Goal: Task Accomplishment & Management: Use online tool/utility

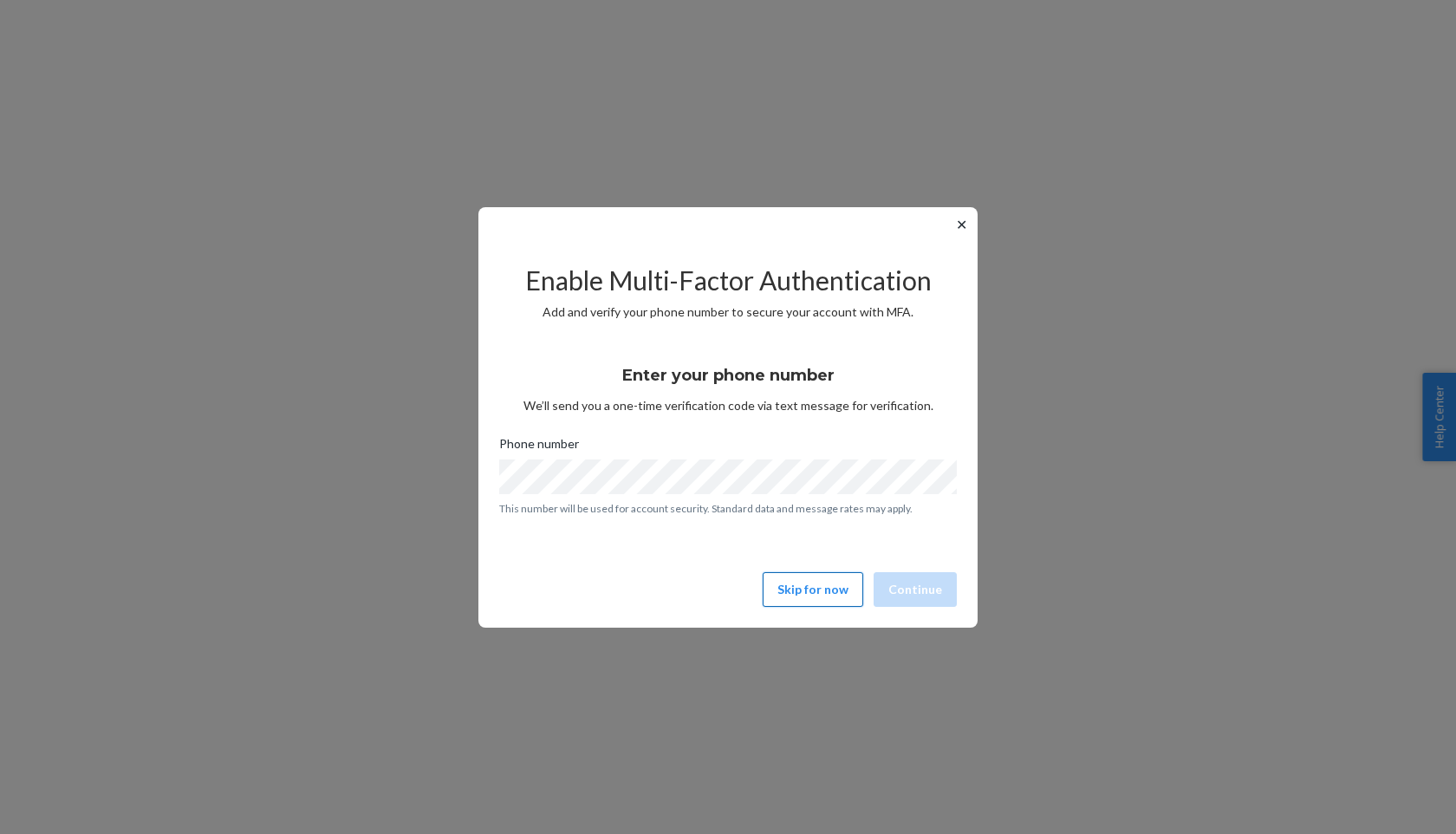
click at [807, 584] on button "Skip for now" at bounding box center [813, 590] width 101 height 35
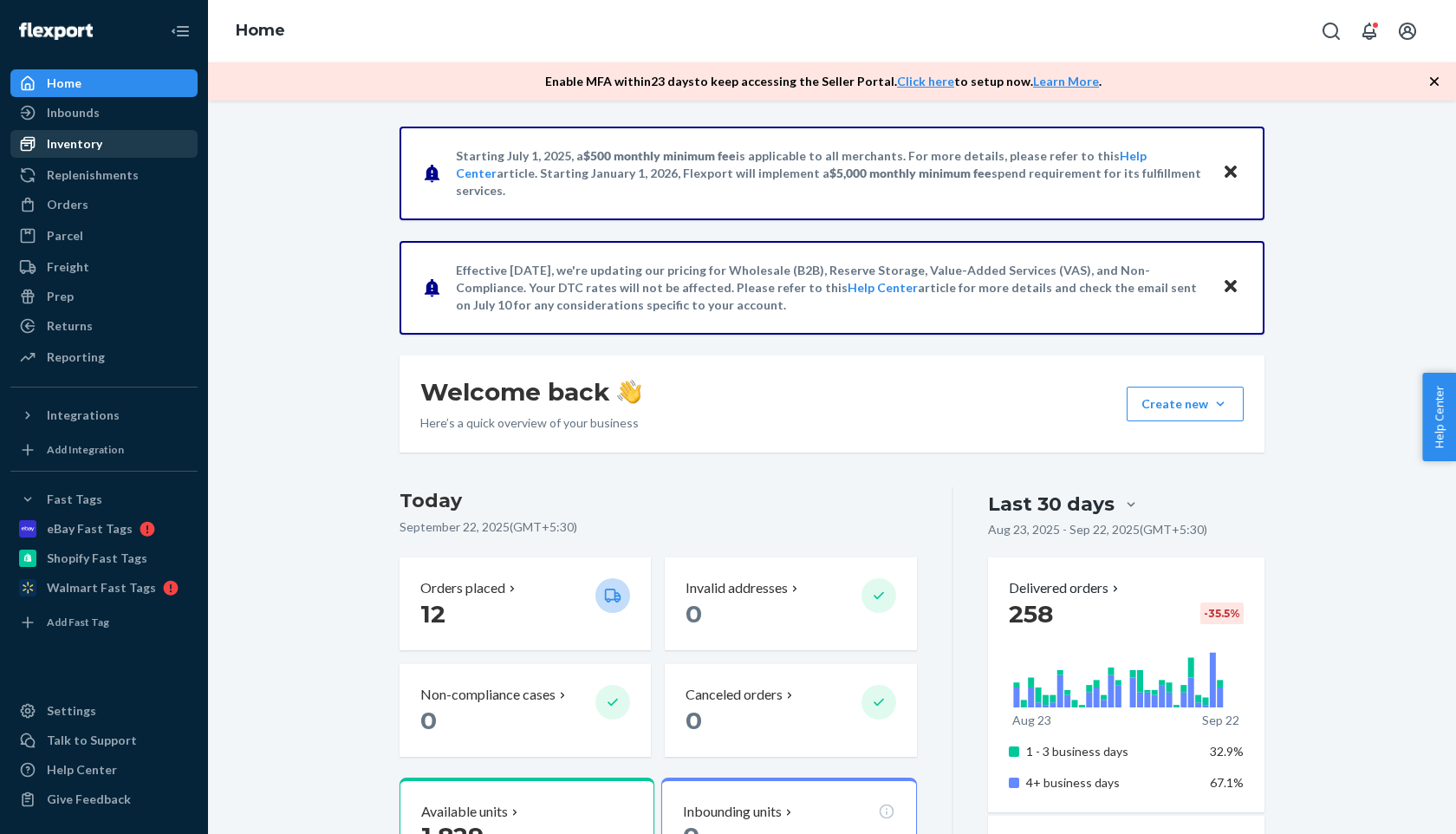
click at [91, 148] on div "Inventory" at bounding box center [74, 144] width 55 height 18
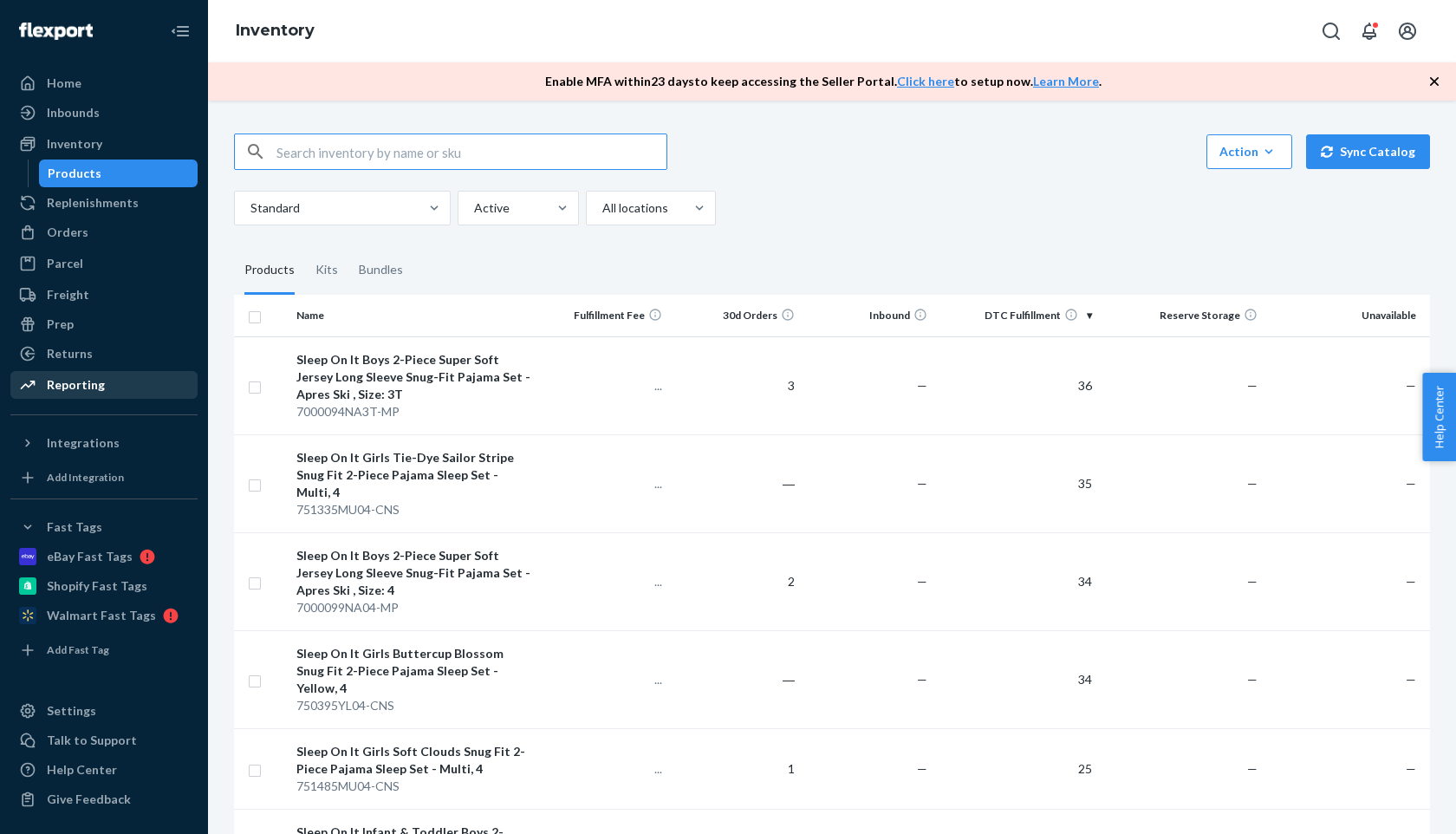
click at [95, 395] on div "Reporting" at bounding box center [104, 385] width 184 height 25
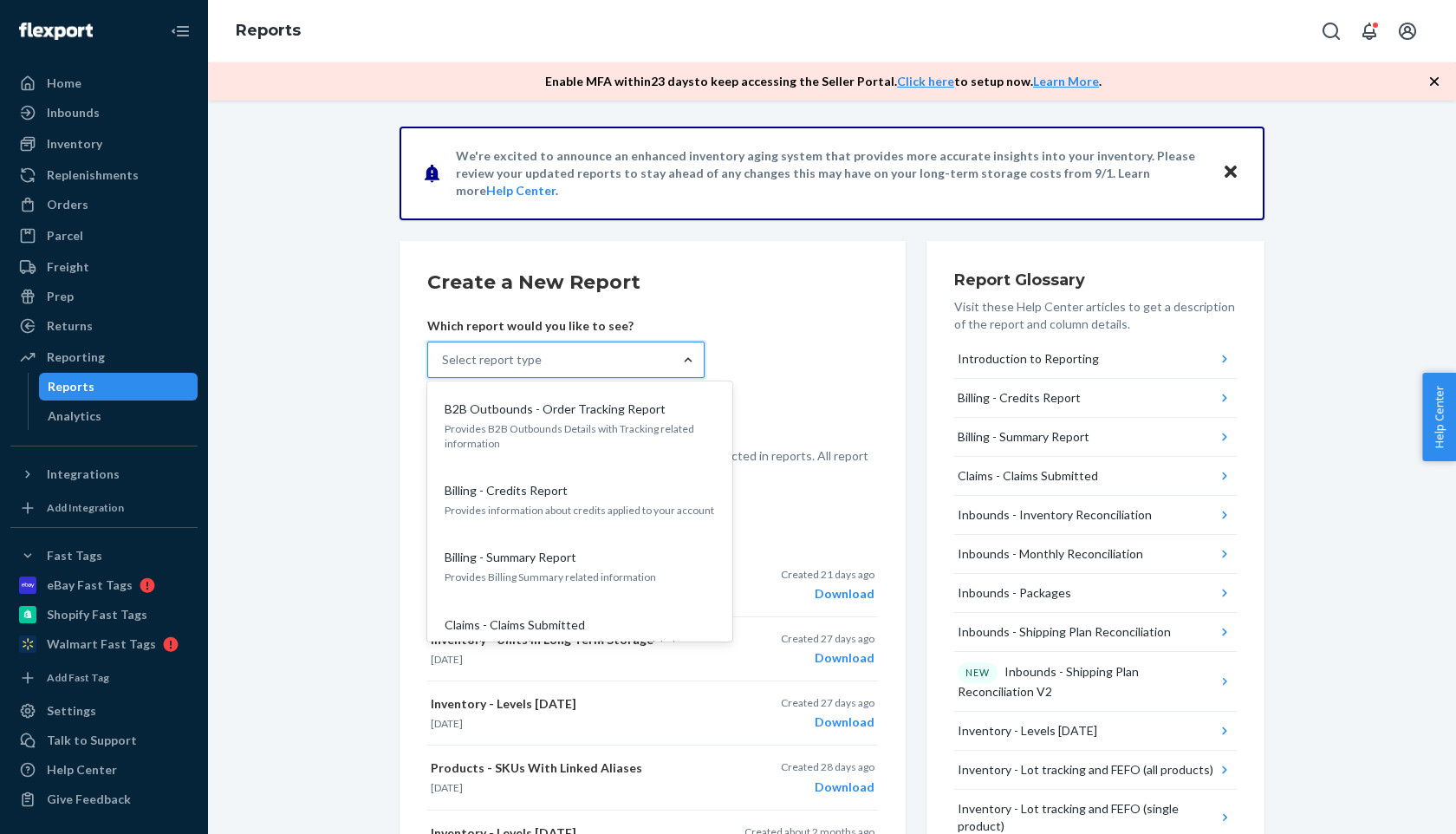
click at [746, 347] on form "Create a New Report Which report would you like to see? option B2B Outbounds - …" at bounding box center [653, 375] width 451 height 213
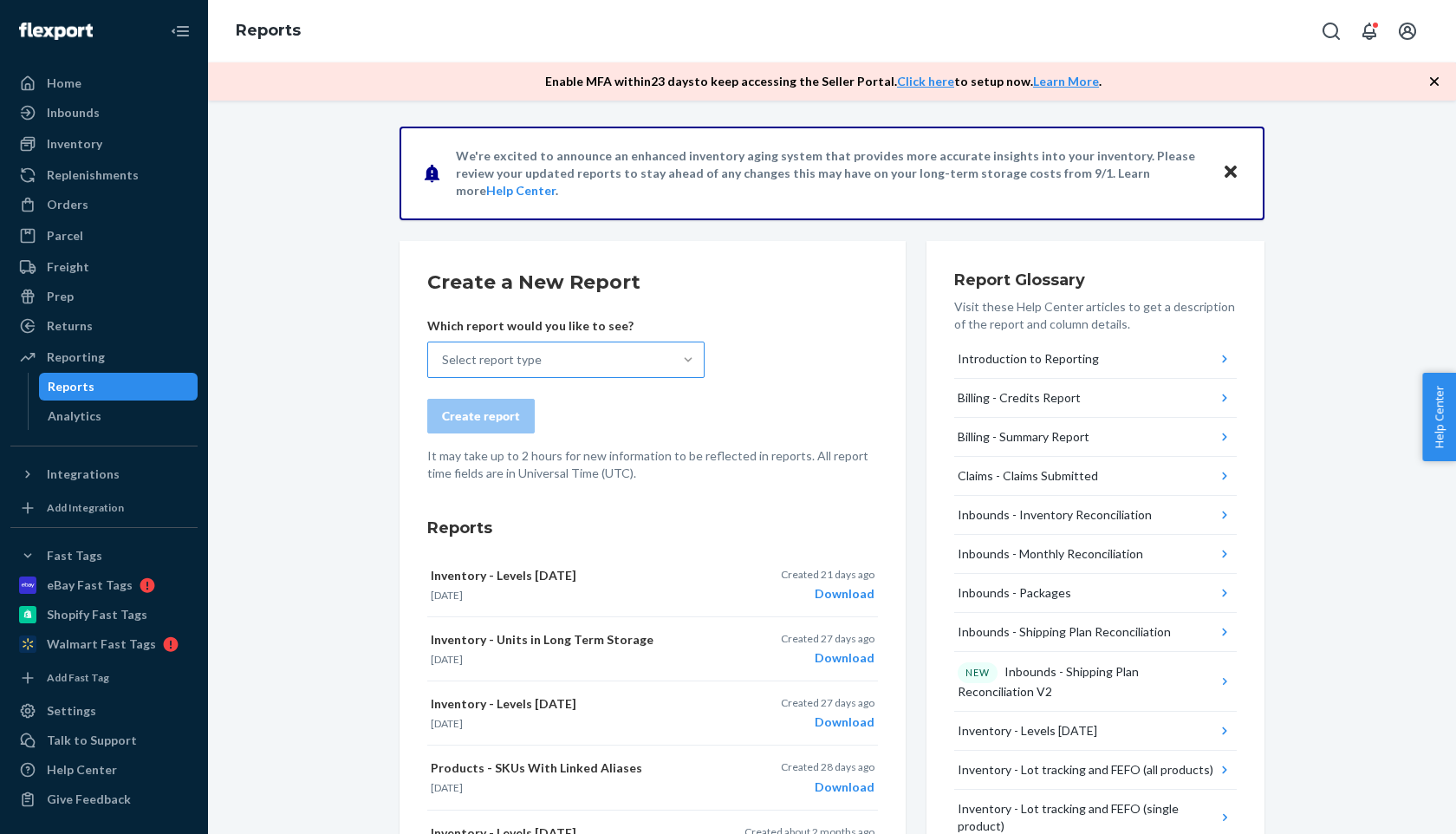
click at [590, 371] on div "Select report type" at bounding box center [550, 360] width 244 height 35
click at [444, 369] on input "Select report type" at bounding box center [443, 360] width 2 height 18
type input "lon"
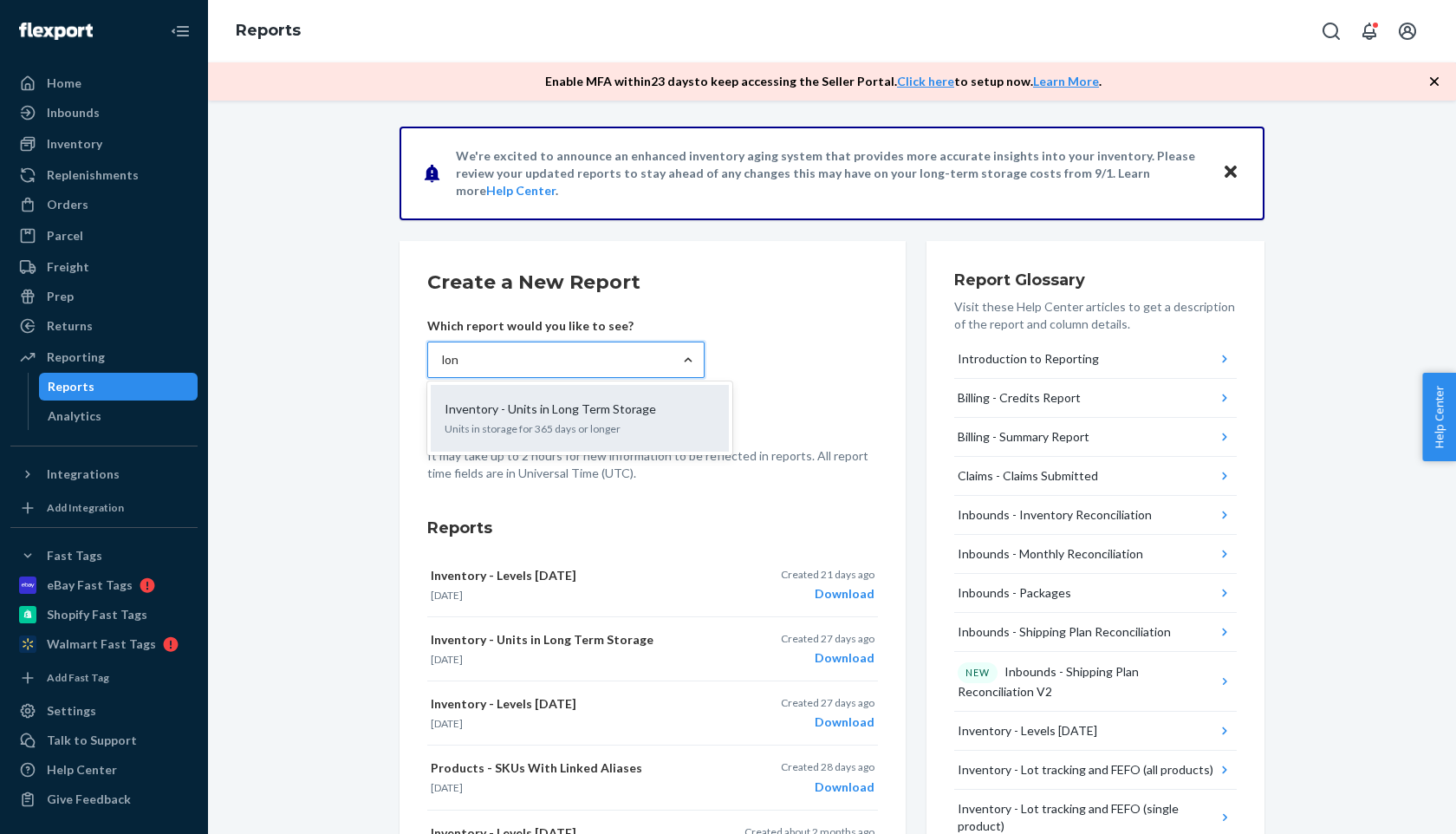
click at [595, 433] on p "Units in storage for 365 days or longer" at bounding box center [580, 428] width 271 height 15
click at [460, 369] on input "lon" at bounding box center [451, 360] width 18 height 18
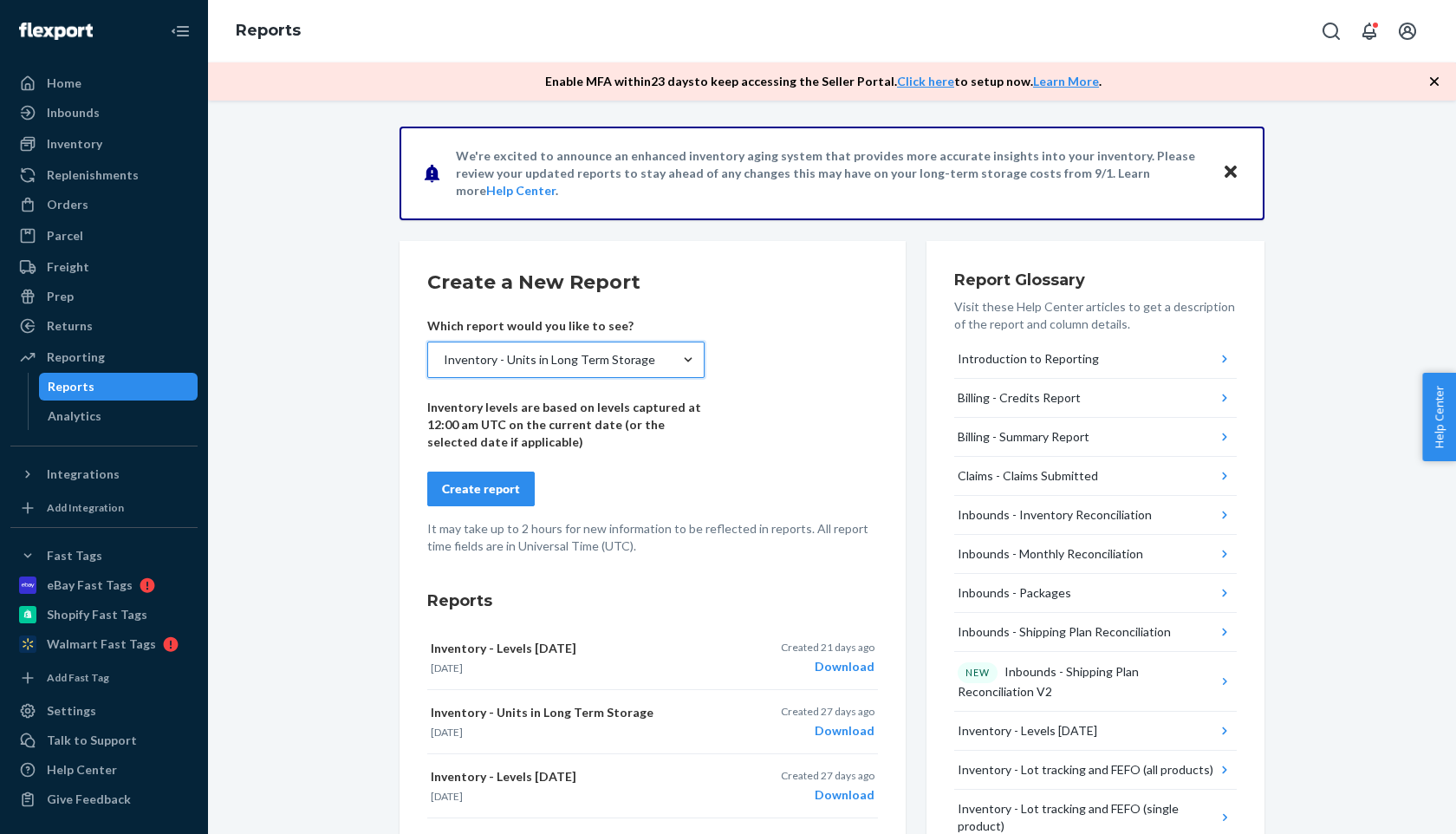
click at [456, 500] on button "Create report" at bounding box center [481, 489] width 108 height 35
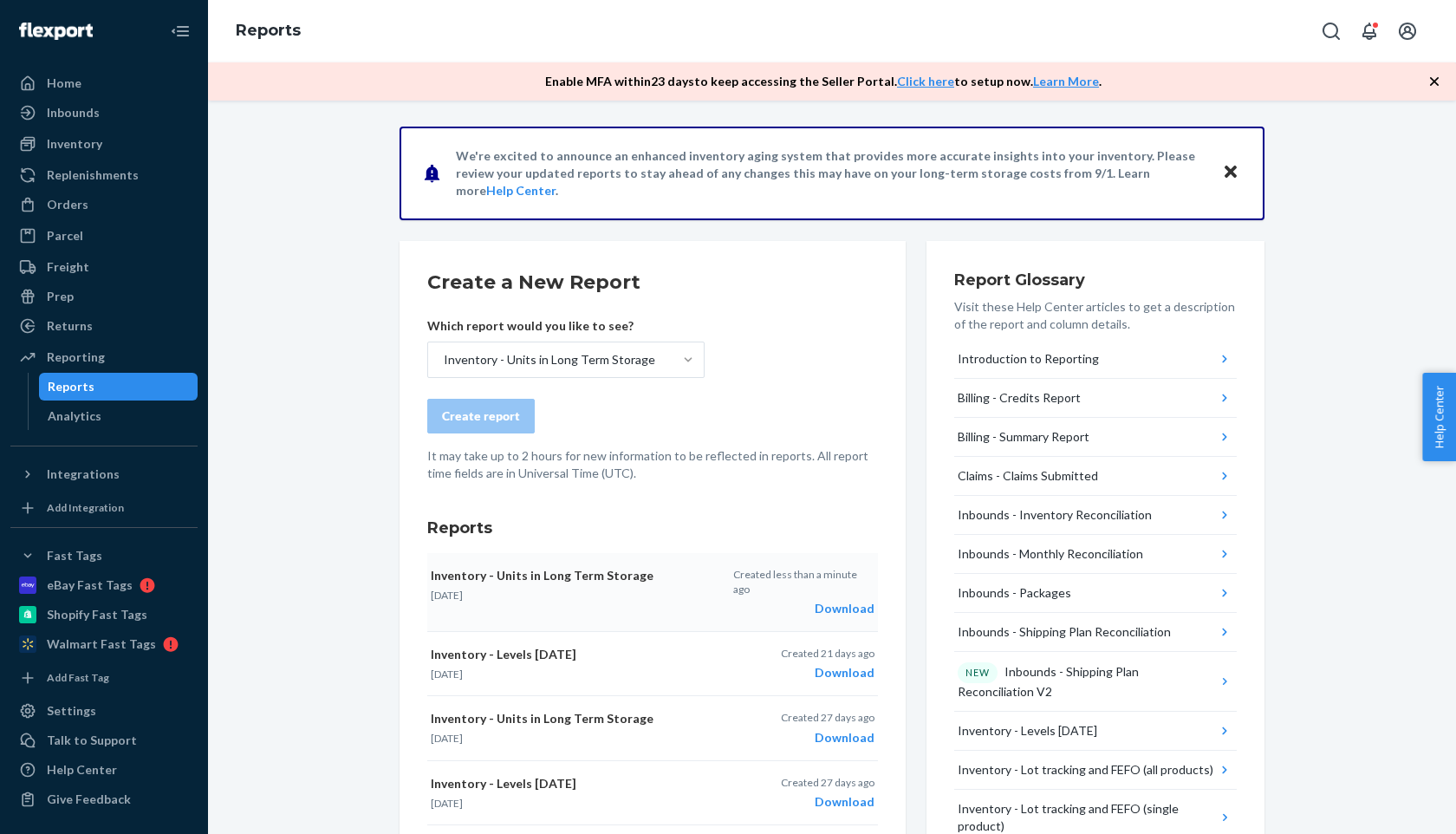
click at [827, 600] on div "Download" at bounding box center [803, 609] width 141 height 18
click at [85, 148] on div "Inventory" at bounding box center [74, 144] width 55 height 18
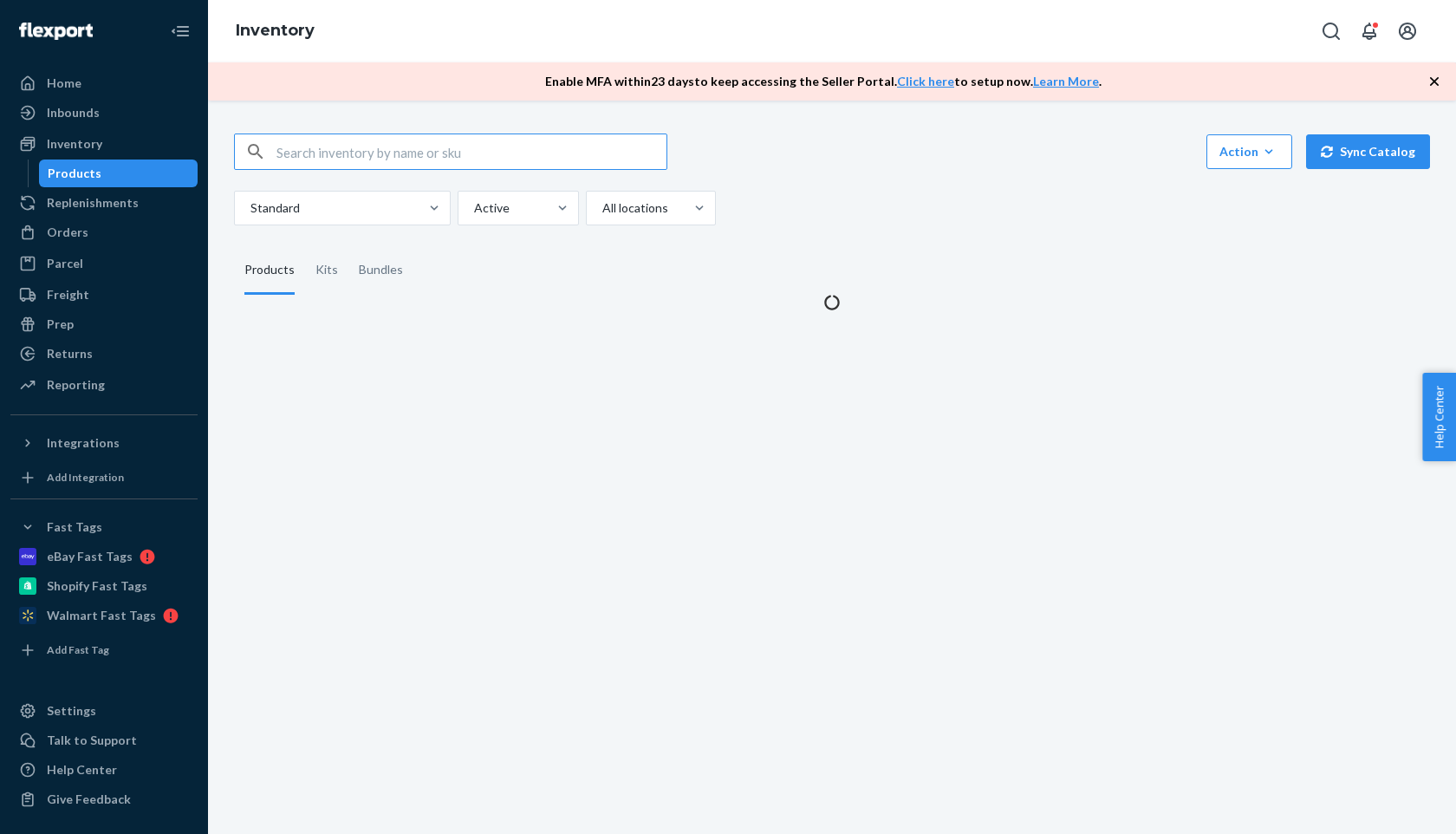
click at [329, 158] on input "text" at bounding box center [471, 152] width 390 height 35
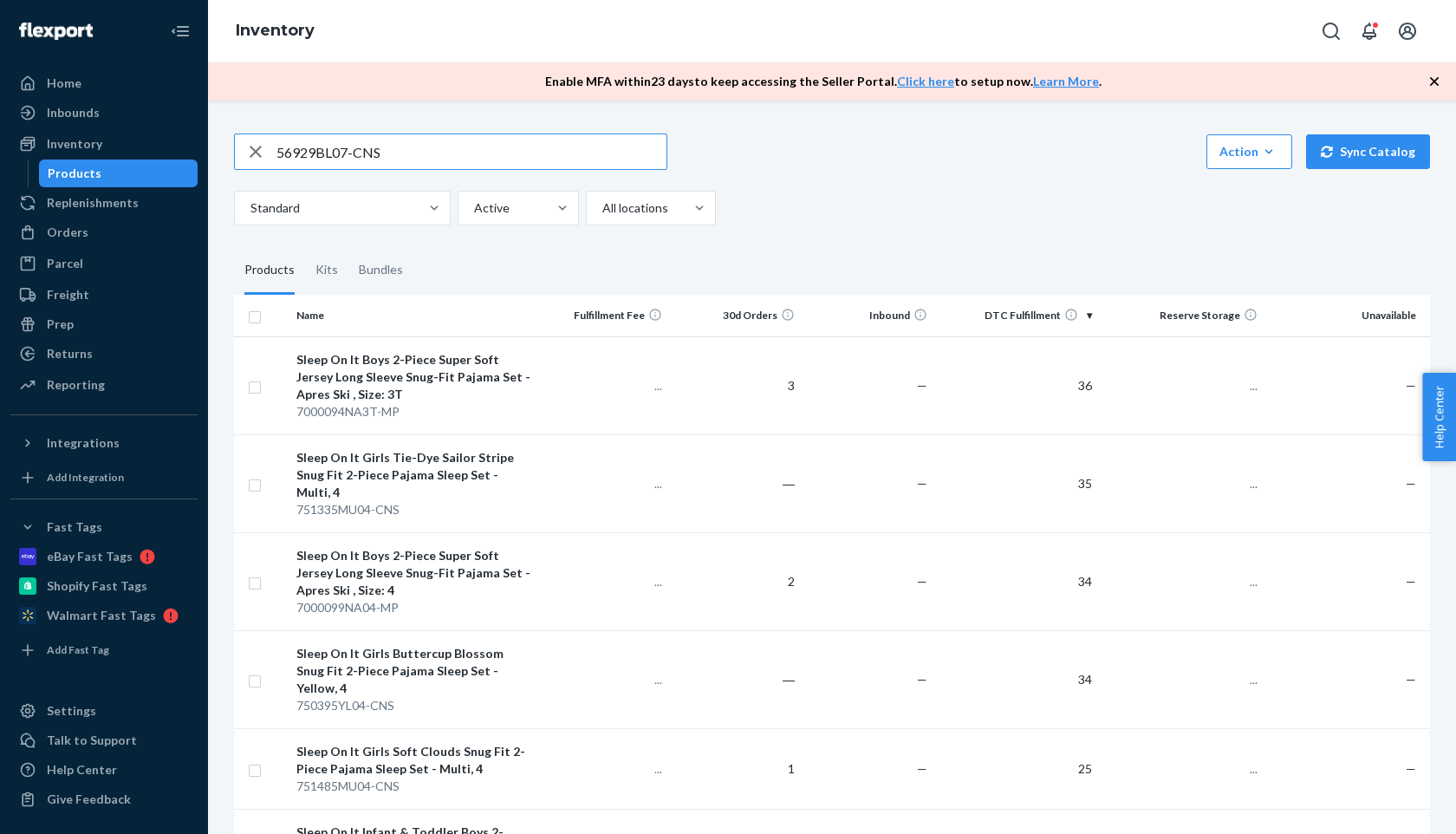
type input "56929BL07-CNS"
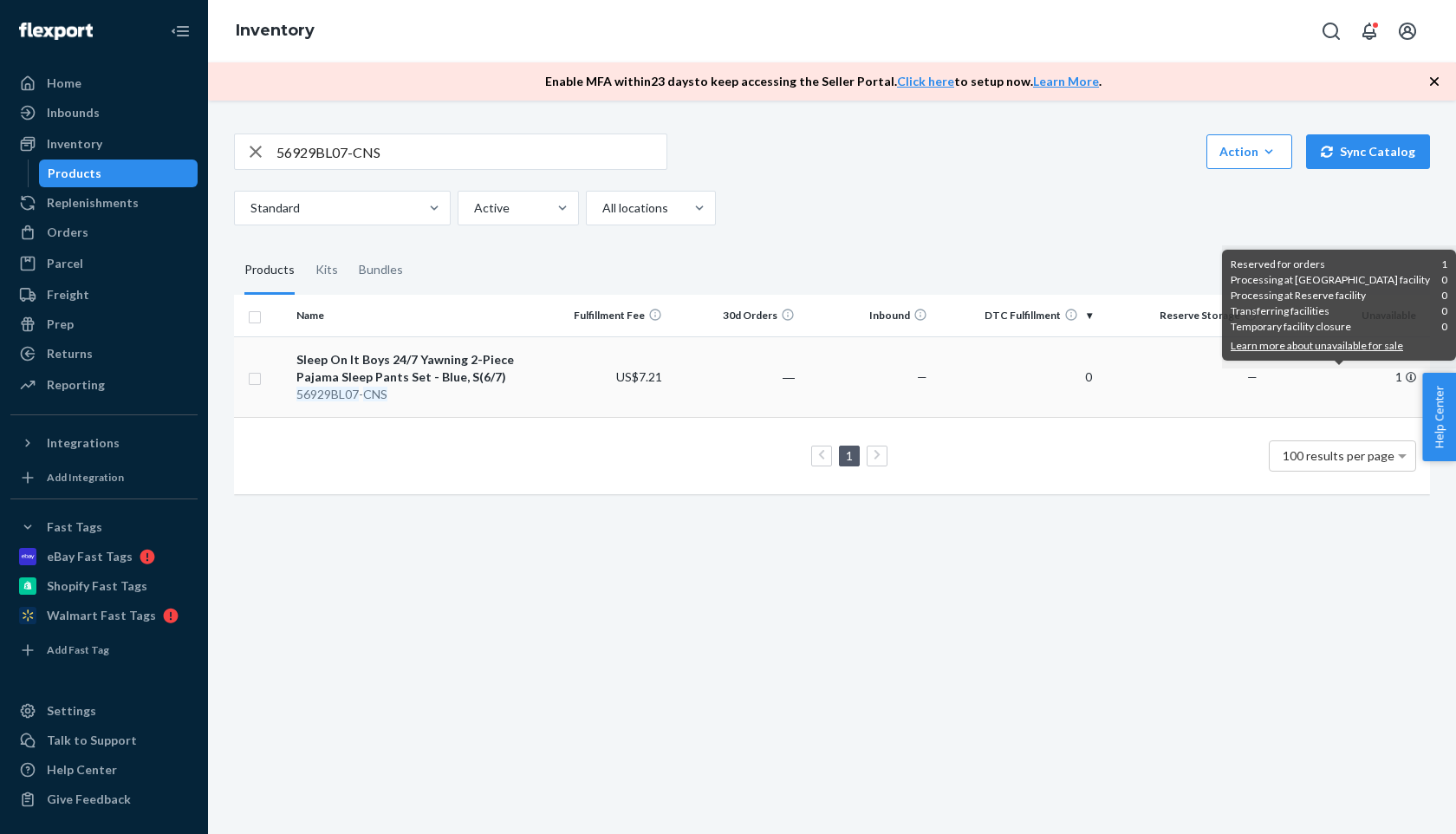
click at [1412, 375] on icon at bounding box center [1411, 378] width 11 height 11
